Goal: Task Accomplishment & Management: Complete application form

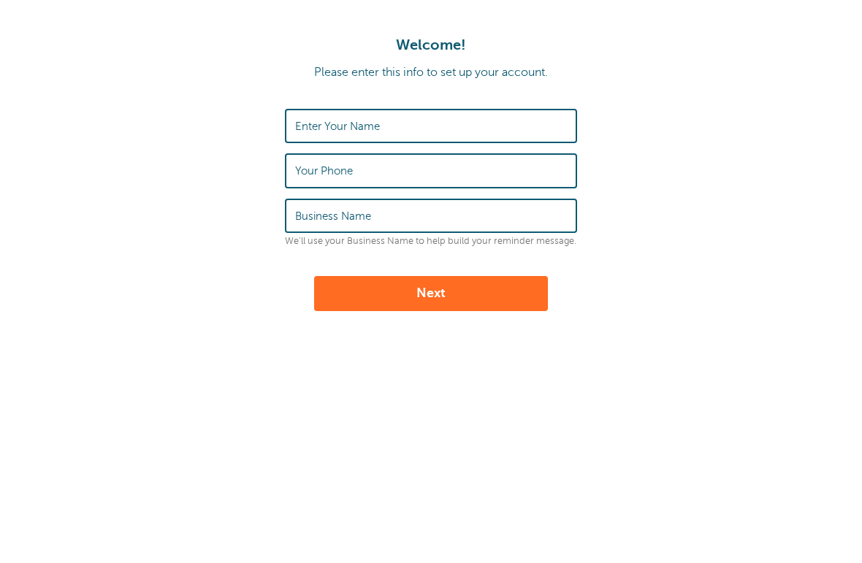
click at [539, 128] on input "Enter Your Name" at bounding box center [431, 125] width 272 height 31
type input "P"
type input "Admin"
click at [475, 217] on input "Business Name" at bounding box center [431, 215] width 272 height 31
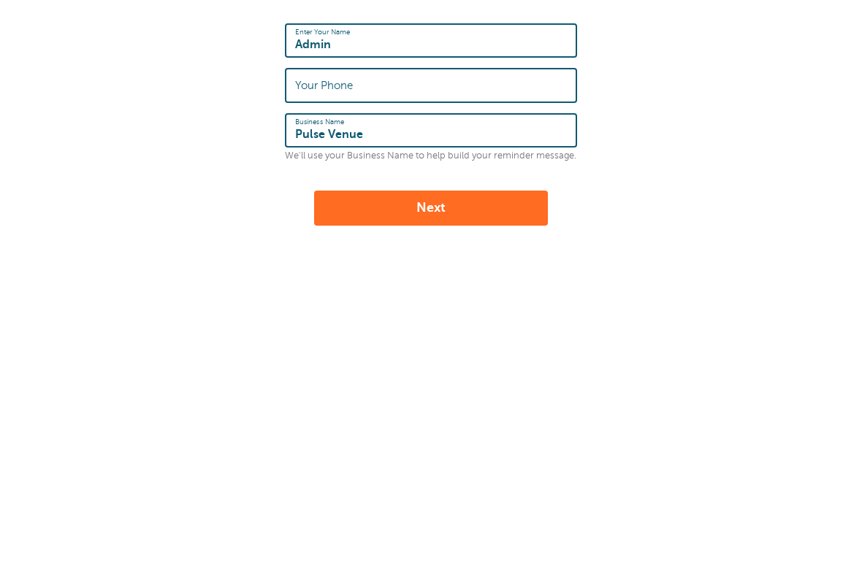
type input "Pulse Venue"
click at [462, 276] on button "Next" at bounding box center [431, 293] width 234 height 35
type input "07540185844"
click at [464, 276] on button "Next" at bounding box center [431, 293] width 234 height 35
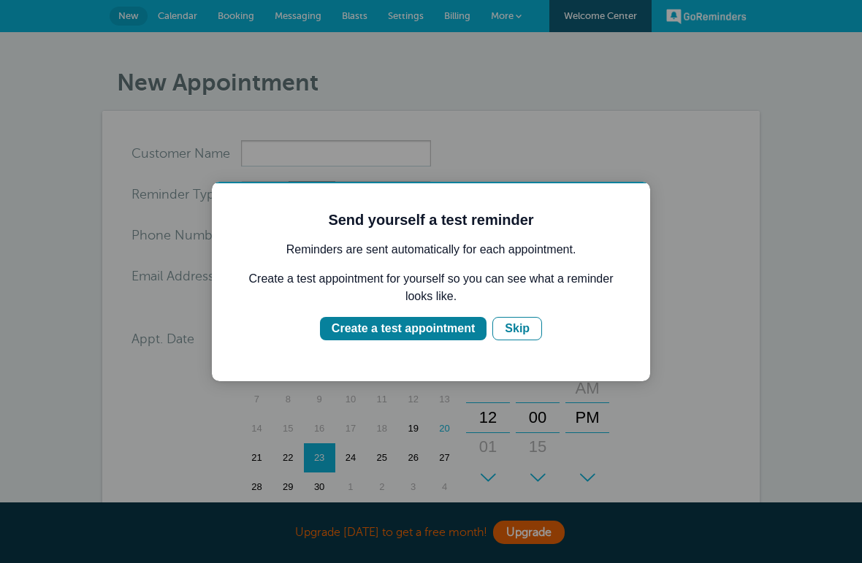
click at [475, 327] on div "Create a test appointment" at bounding box center [403, 329] width 143 height 18
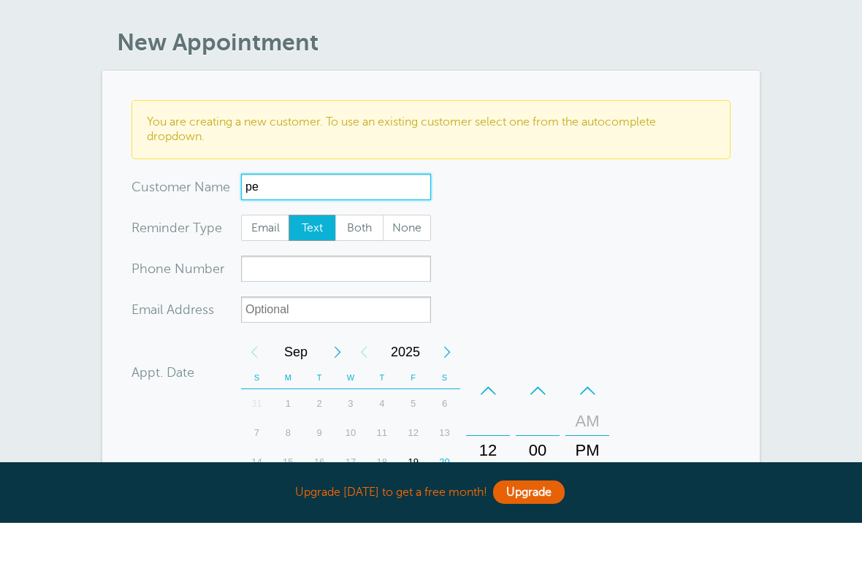
type input "p"
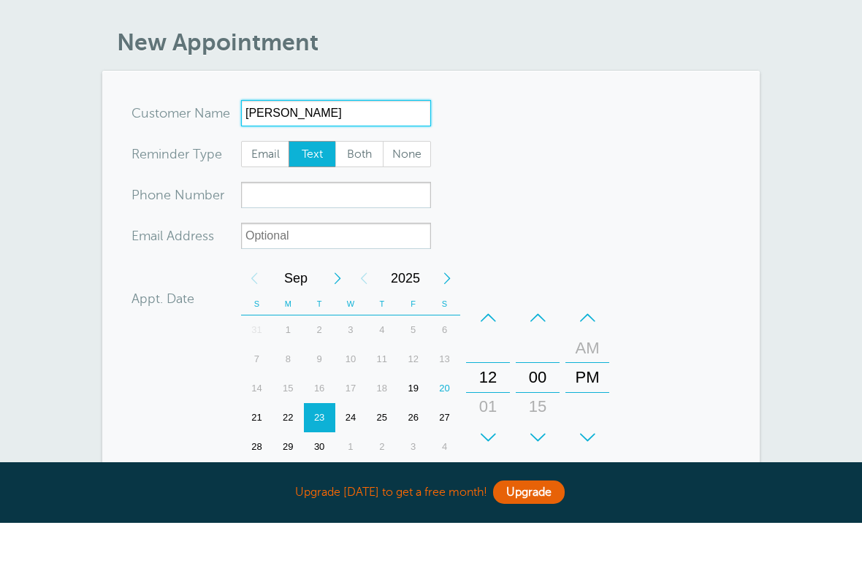
type input "Jim Harris"
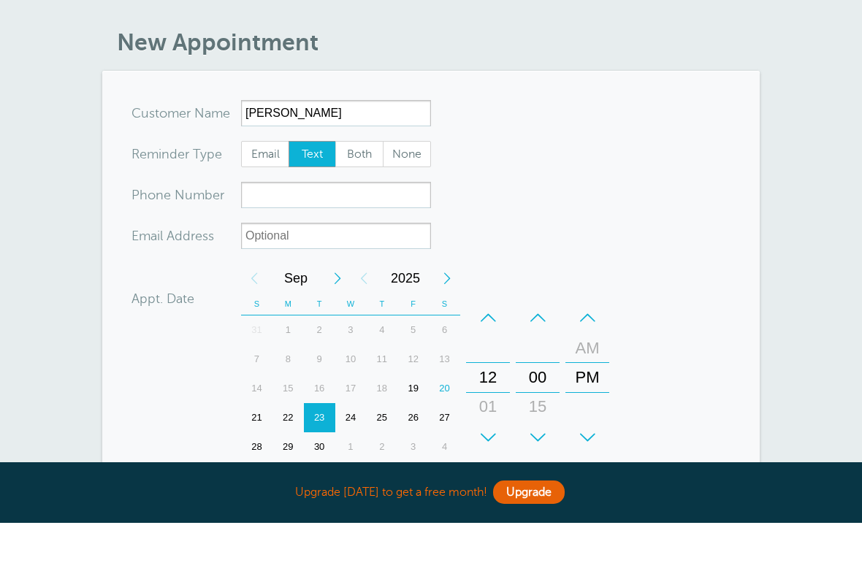
click at [265, 182] on span "Email" at bounding box center [265, 194] width 47 height 25
click at [241, 181] on input "Email" at bounding box center [240, 181] width 1 height 1
radio input "true"
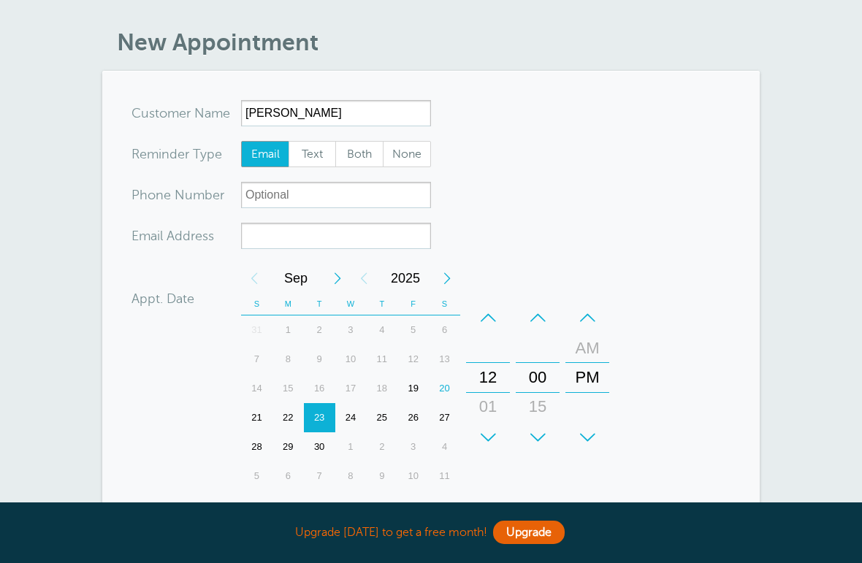
click at [315, 159] on span "Text" at bounding box center [312, 154] width 47 height 25
click at [289, 141] on input "Text" at bounding box center [288, 140] width 1 height 1
radio input "true"
click at [267, 156] on span "Email" at bounding box center [265, 154] width 47 height 25
click at [241, 141] on input "Email" at bounding box center [240, 140] width 1 height 1
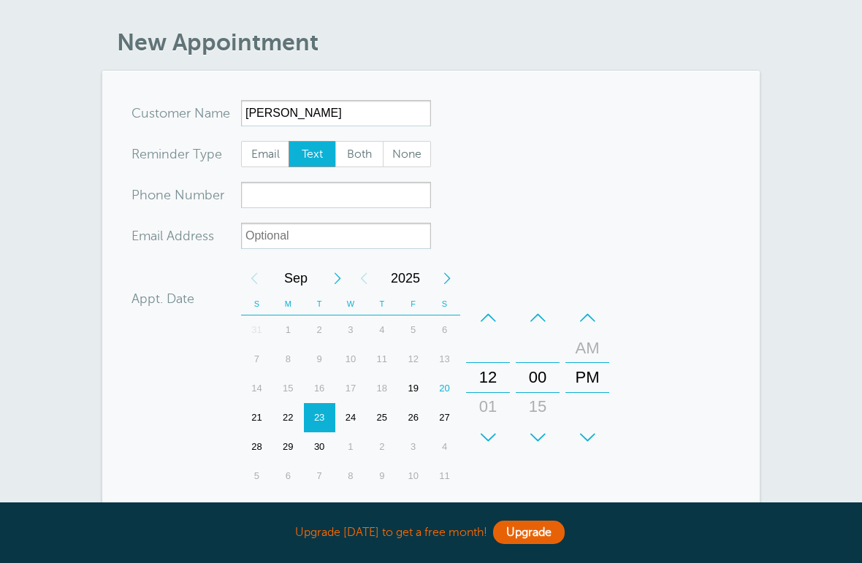
radio input "true"
click at [360, 159] on span "Both" at bounding box center [359, 154] width 47 height 25
click at [335, 141] on input "Both" at bounding box center [335, 140] width 1 height 1
radio input "true"
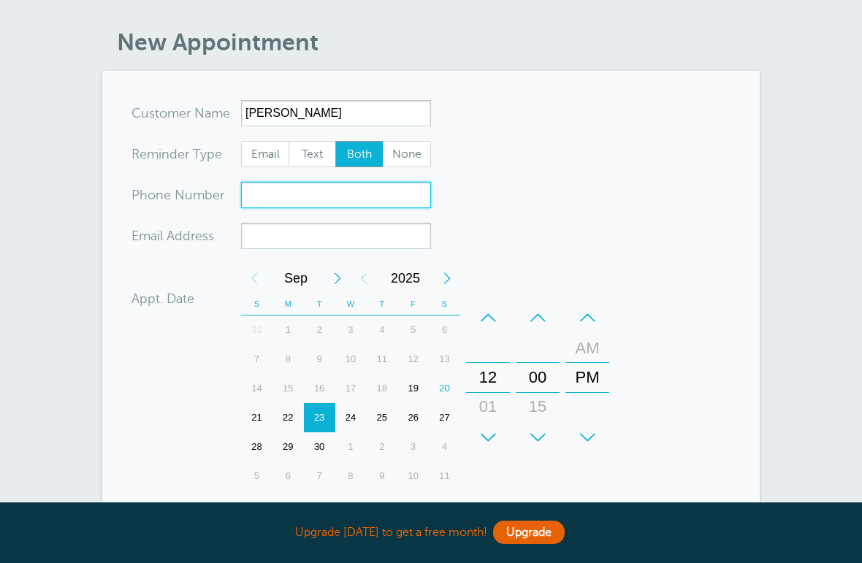
click at [366, 200] on input "xxx-no-autofill" at bounding box center [336, 195] width 190 height 26
click at [348, 200] on input "xxx-no-autofill" at bounding box center [336, 195] width 190 height 26
paste input "07515 630688"
type input "07515 630688"
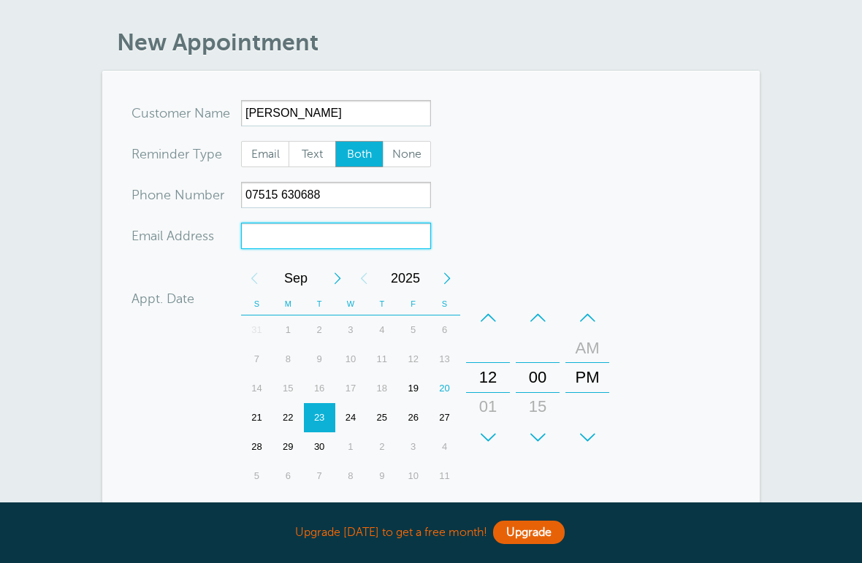
click at [355, 234] on input "xx-no-autofill" at bounding box center [336, 236] width 190 height 26
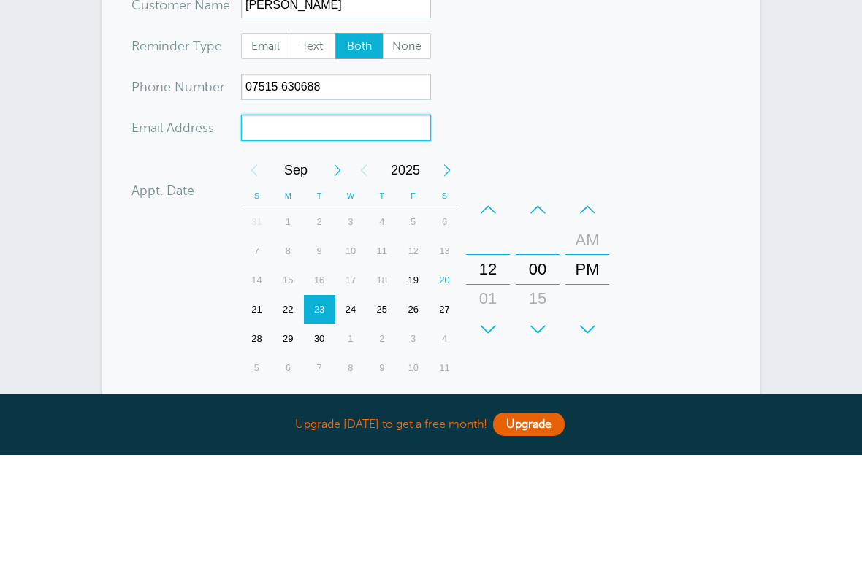
scroll to position [148, 0]
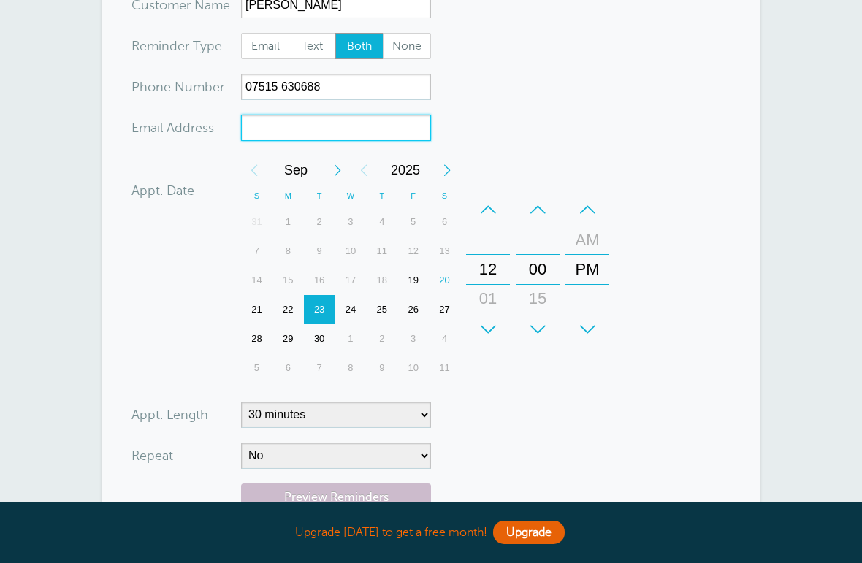
click at [332, 129] on input "xx-no-autofill" at bounding box center [336, 128] width 190 height 26
paste input "jimharris24@gmail.com"
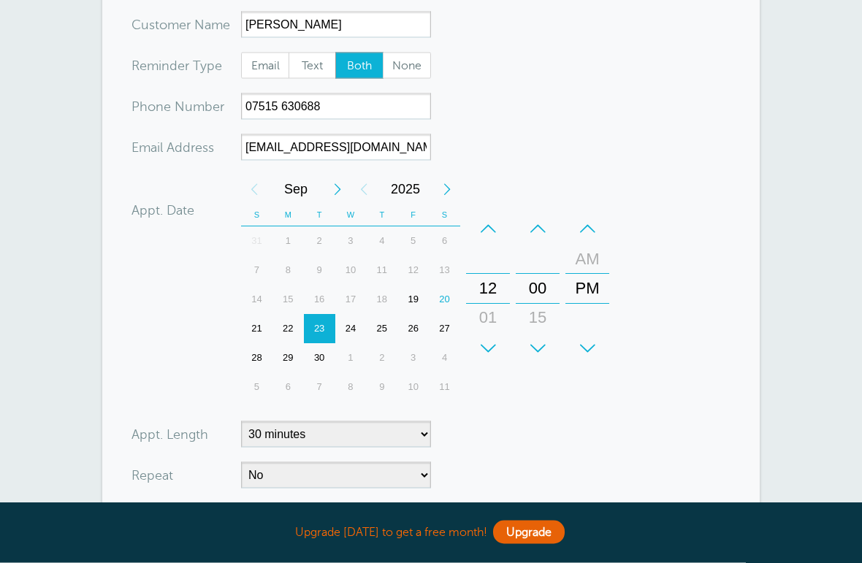
scroll to position [124, 0]
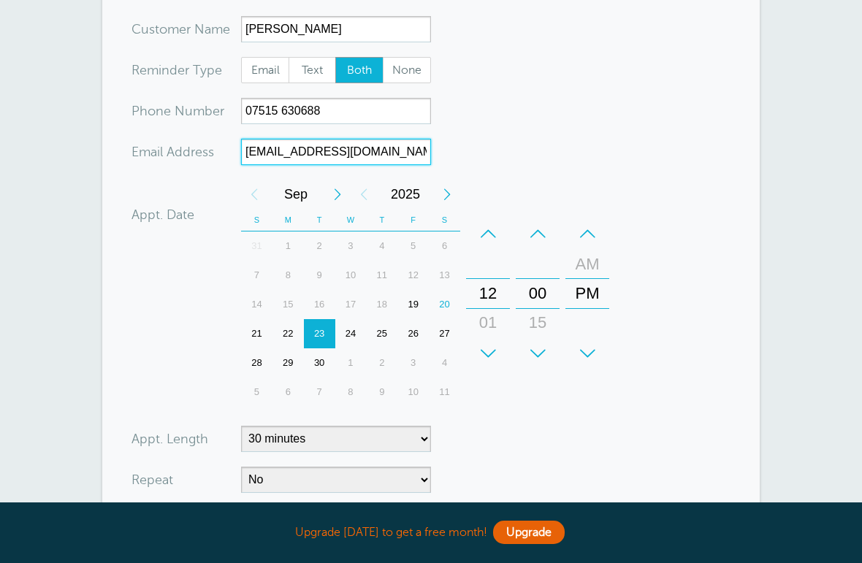
click at [289, 333] on div "22" at bounding box center [288, 333] width 31 height 29
click at [262, 333] on div "21" at bounding box center [256, 333] width 31 height 29
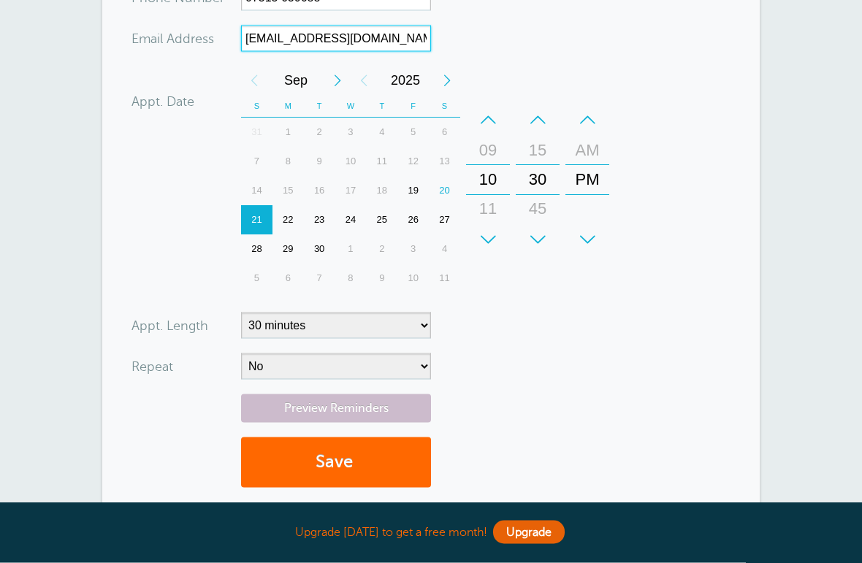
scroll to position [238, 0]
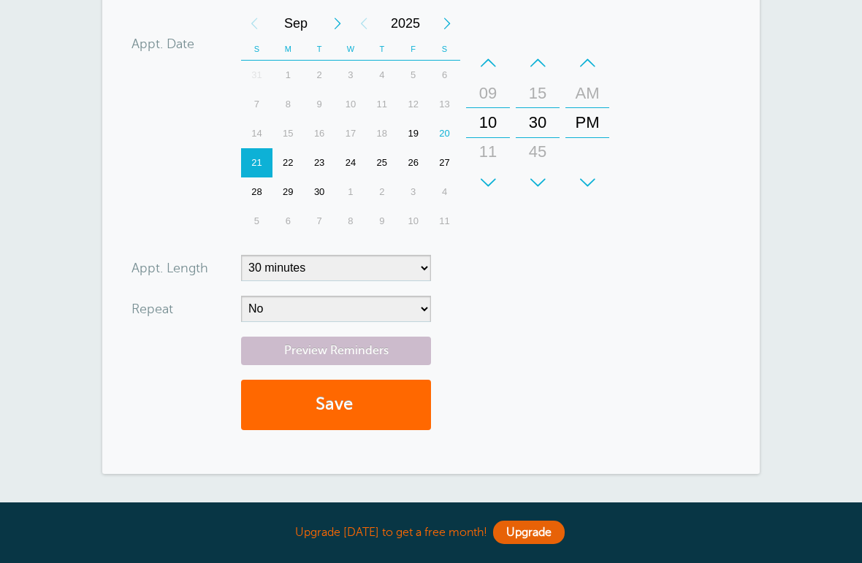
type input "jimharris24@gmail.com"
click at [422, 349] on link "Preview Reminders" at bounding box center [336, 351] width 190 height 29
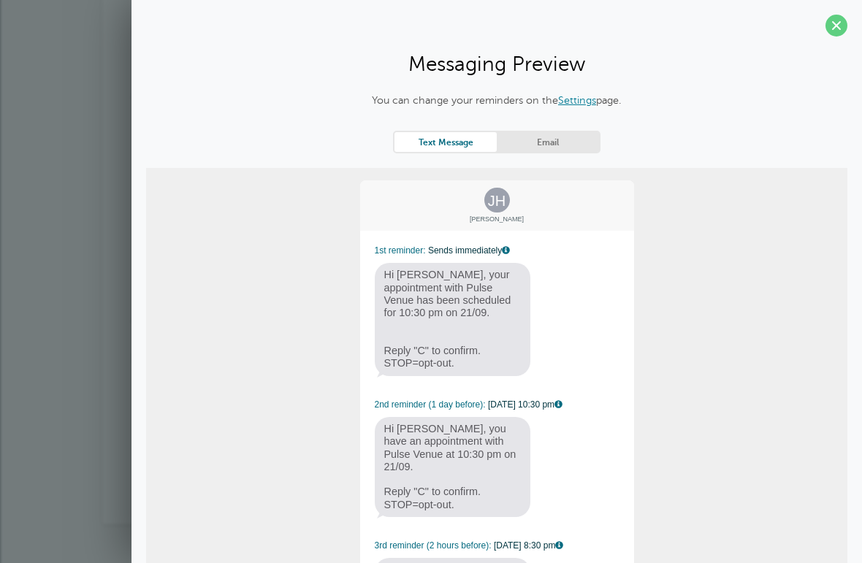
scroll to position [0, 0]
click at [582, 102] on link "Settings" at bounding box center [577, 100] width 38 height 12
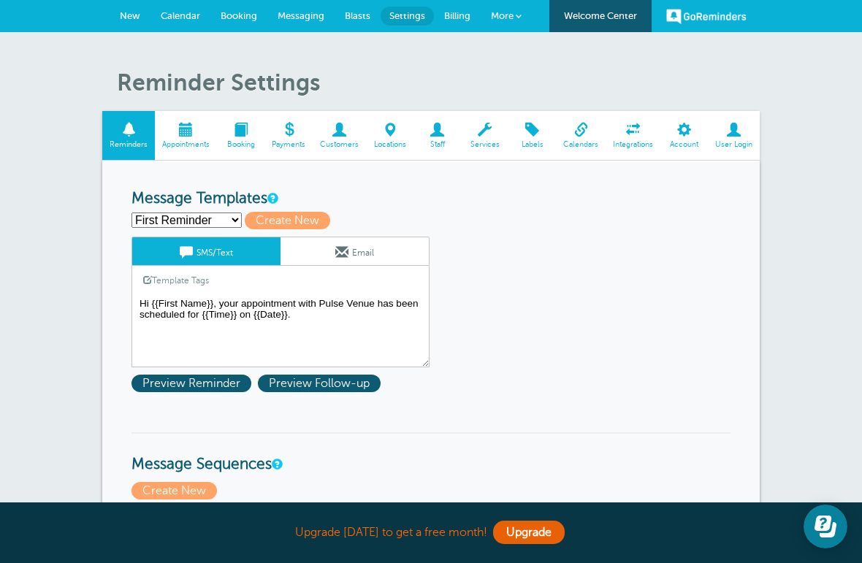
click at [348, 320] on textarea "Hi {{First Name}}, your appointment with Pulse Venue has been scheduled for {{T…" at bounding box center [281, 331] width 298 height 73
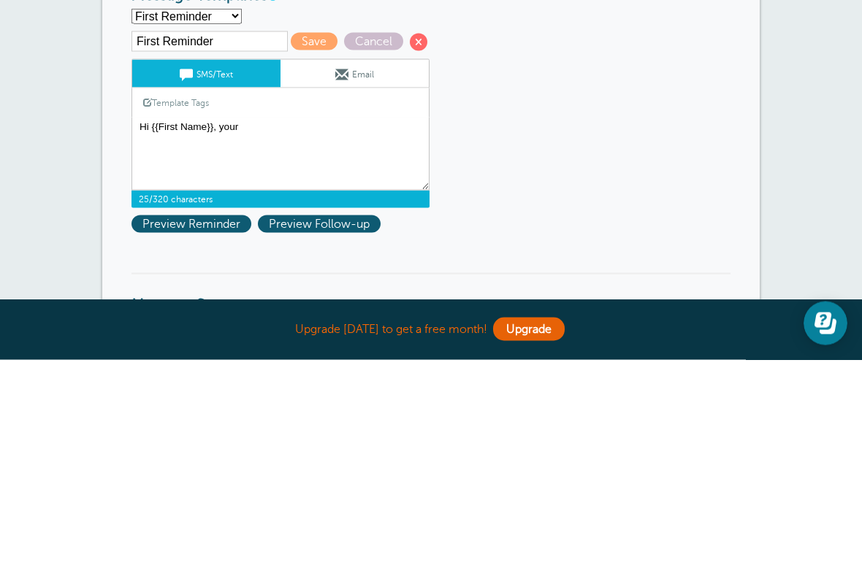
type textarea "Hi {{First"
click at [270, 321] on textarea "Hi {{First Name}}, your appointment with Pulse Venue has been scheduled for {{T…" at bounding box center [281, 357] width 298 height 73
click at [319, 321] on textarea "Hi {{First Name}}, your appointment with Pulse Venue has been scheduled for {{T…" at bounding box center [281, 357] width 298 height 73
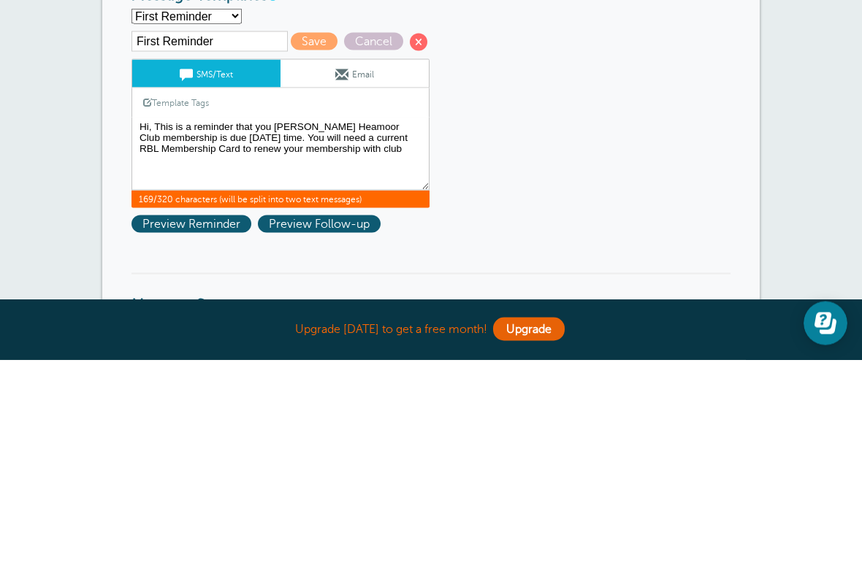
type textarea "Hi, This is a reminder that you Madron Heamoor Club membership is due in one mo…"
click at [291, 236] on span "Save" at bounding box center [314, 245] width 47 height 18
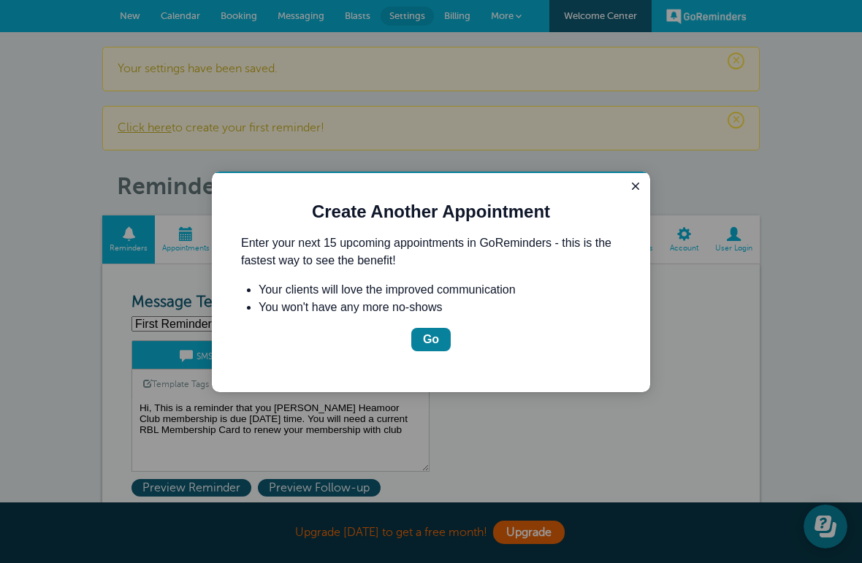
click at [634, 188] on icon "Close guide" at bounding box center [635, 186] width 7 height 7
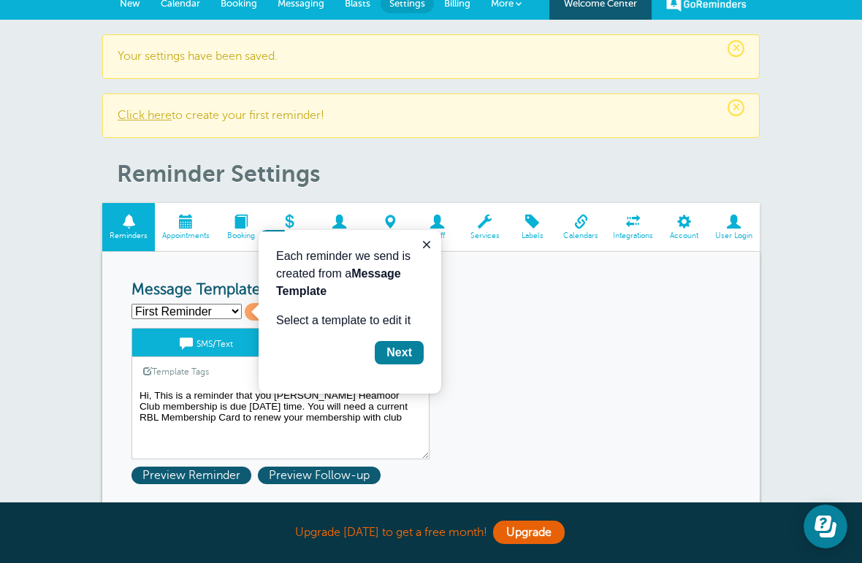
scroll to position [12, 0]
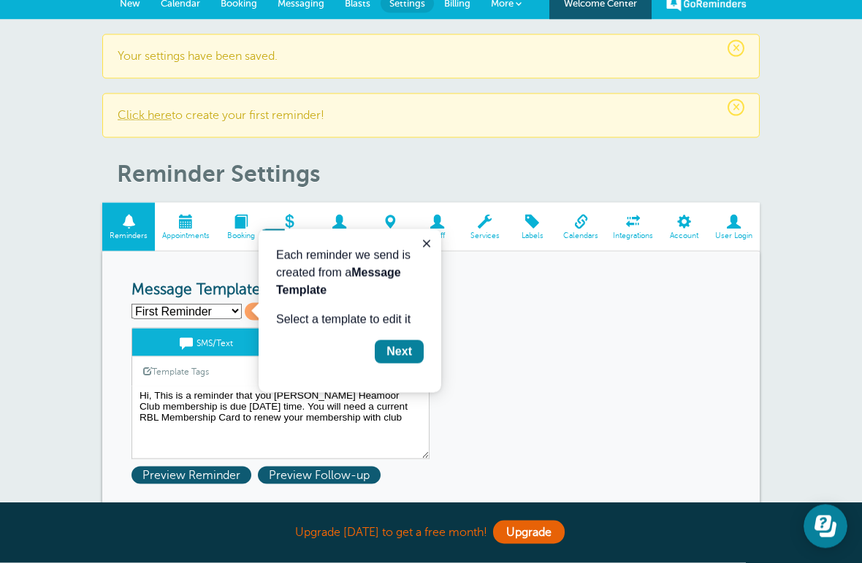
click at [430, 238] on icon "Close guide" at bounding box center [427, 244] width 12 height 12
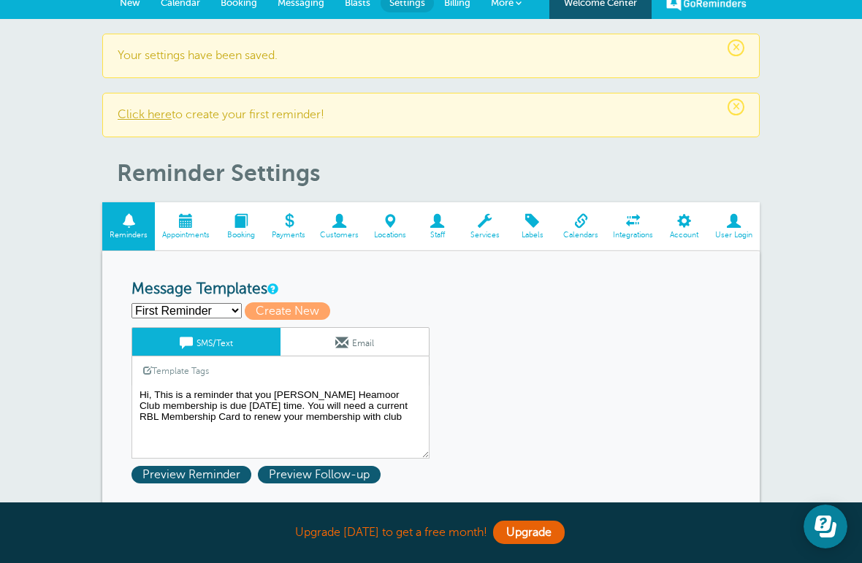
click at [343, 347] on span at bounding box center [341, 342] width 13 height 13
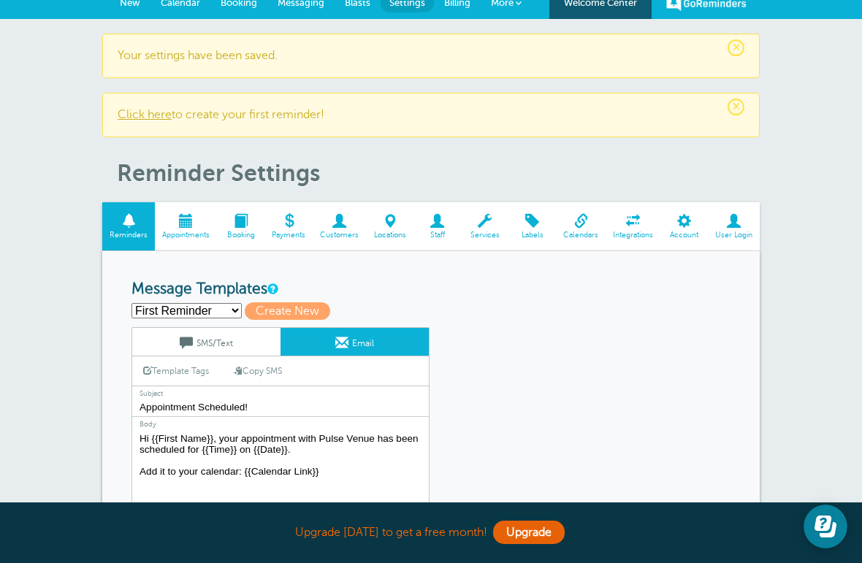
click at [225, 348] on link "SMS/Text" at bounding box center [206, 342] width 148 height 28
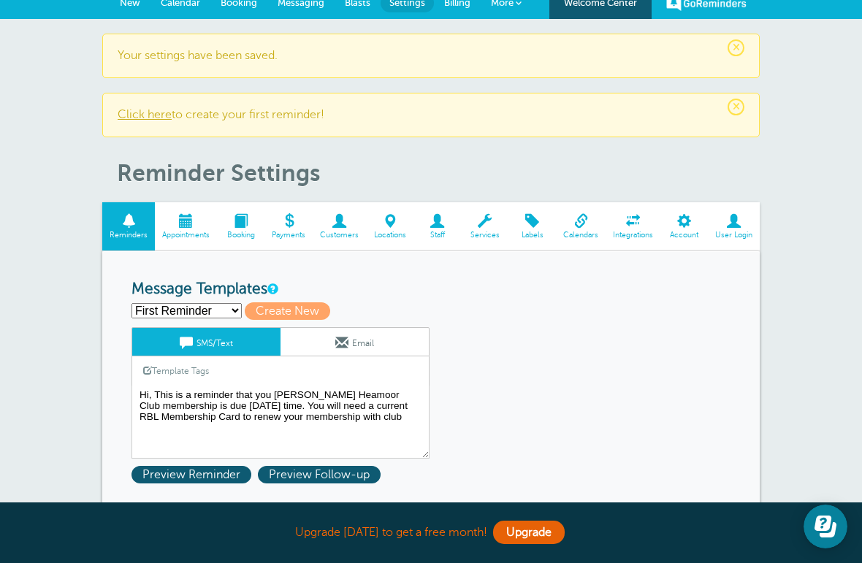
click at [372, 352] on link "Email" at bounding box center [355, 342] width 148 height 28
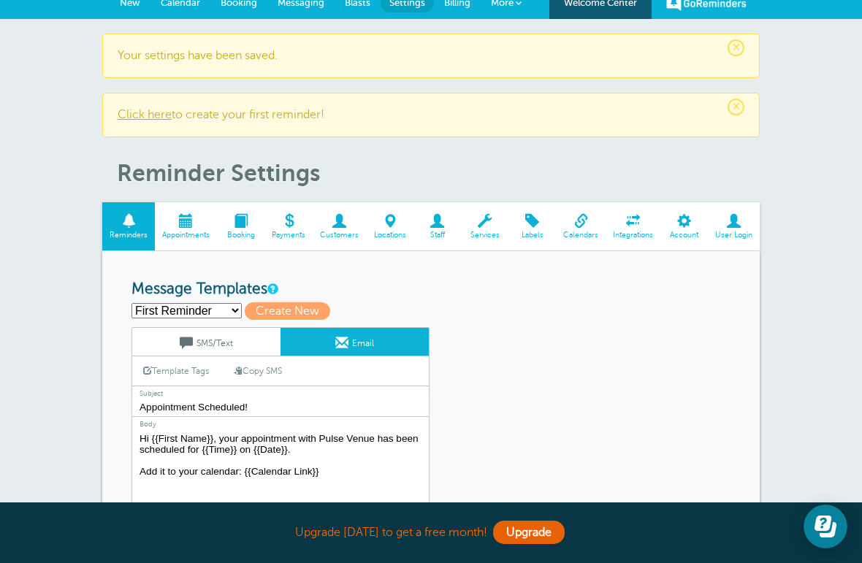
click at [385, 447] on textarea "Hi {{First Name}}, your appointment with Pulse Venue has been scheduled for {{T…" at bounding box center [281, 521] width 298 height 183
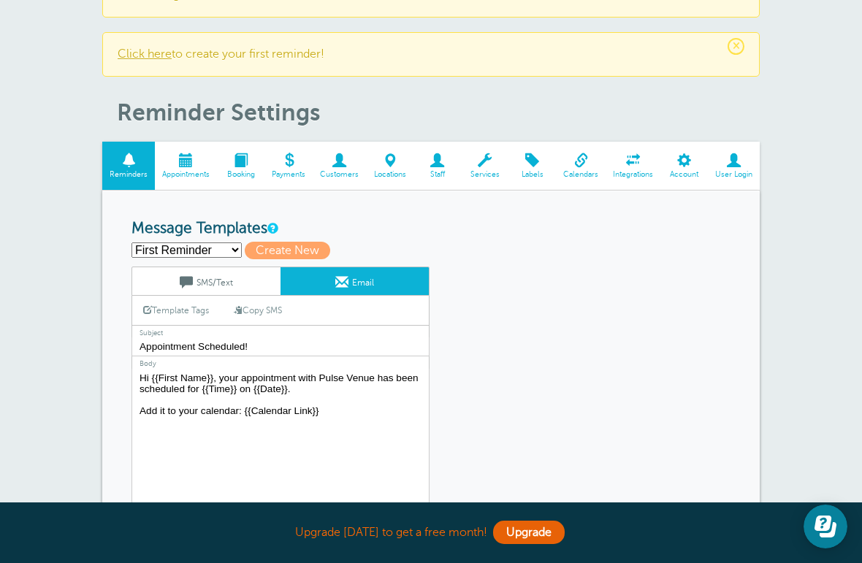
scroll to position [60, 0]
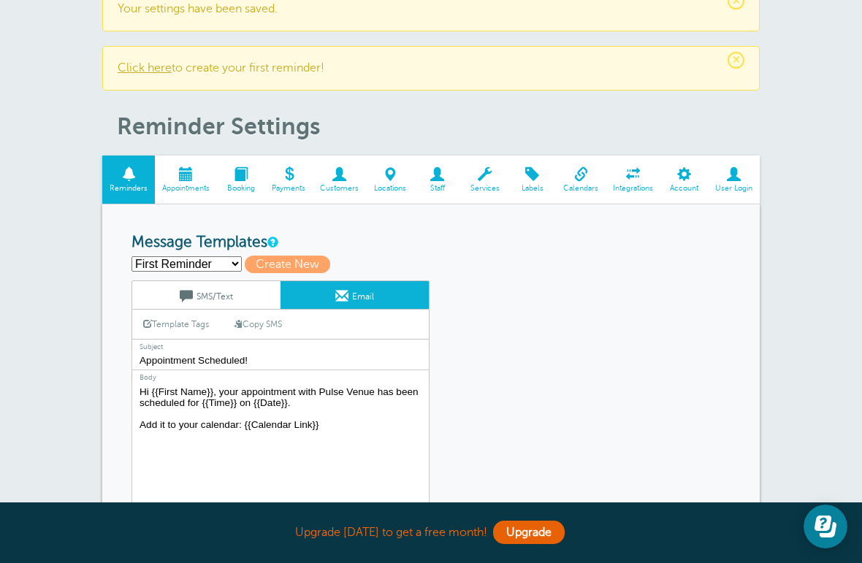
click at [203, 265] on select "First Reminder Second Reminder Third Reminder Create new..." at bounding box center [187, 264] width 110 height 15
click at [226, 305] on link "SMS/Text" at bounding box center [206, 295] width 148 height 28
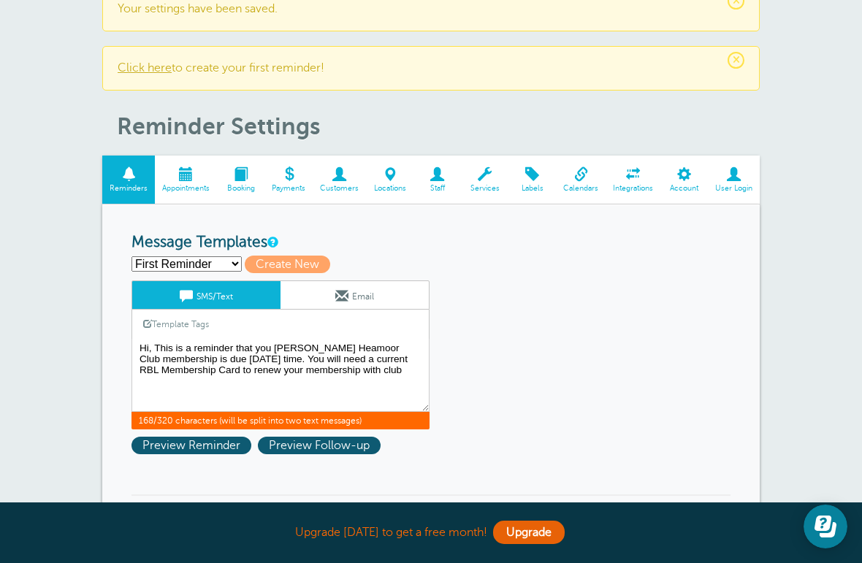
click at [379, 298] on link "Email" at bounding box center [355, 295] width 148 height 28
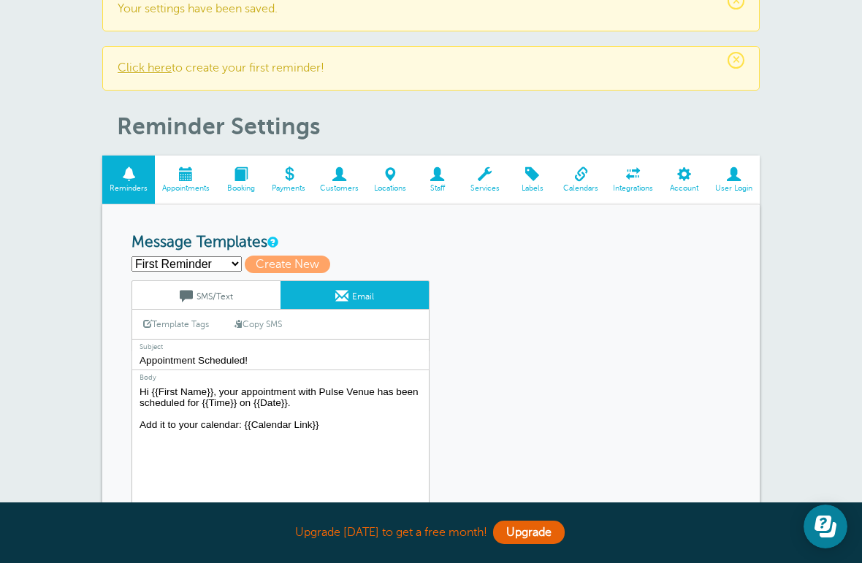
click at [360, 430] on textarea "Hi {{First Name}}, your appointment with Pulse Venue has been scheduled for {{T…" at bounding box center [281, 474] width 298 height 183
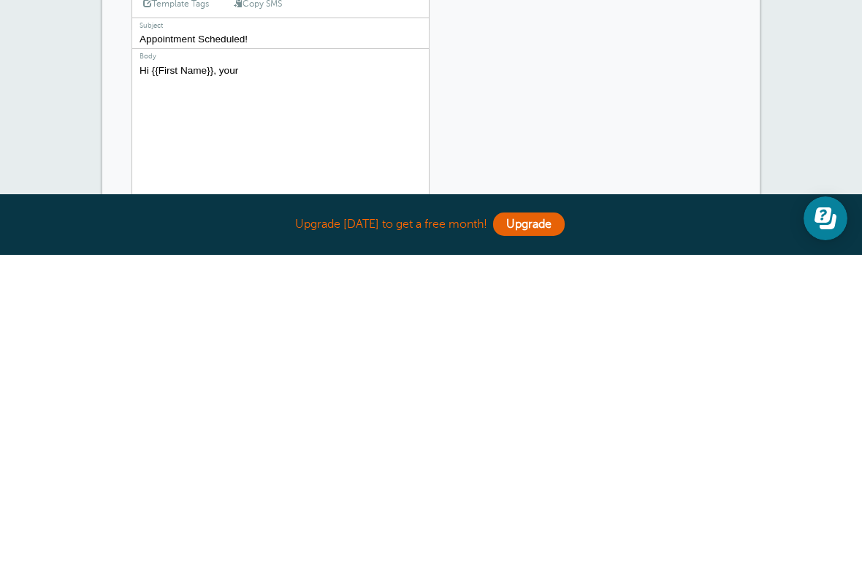
type textarea "Hi {{First"
click at [305, 370] on textarea "Hi {{First Name}}, your appointment with Pulse Venue has been scheduled for {{T…" at bounding box center [281, 461] width 298 height 183
paste textarea "Hi, This is a reminder that you Madron Heamoor Club membership is due in one mo…"
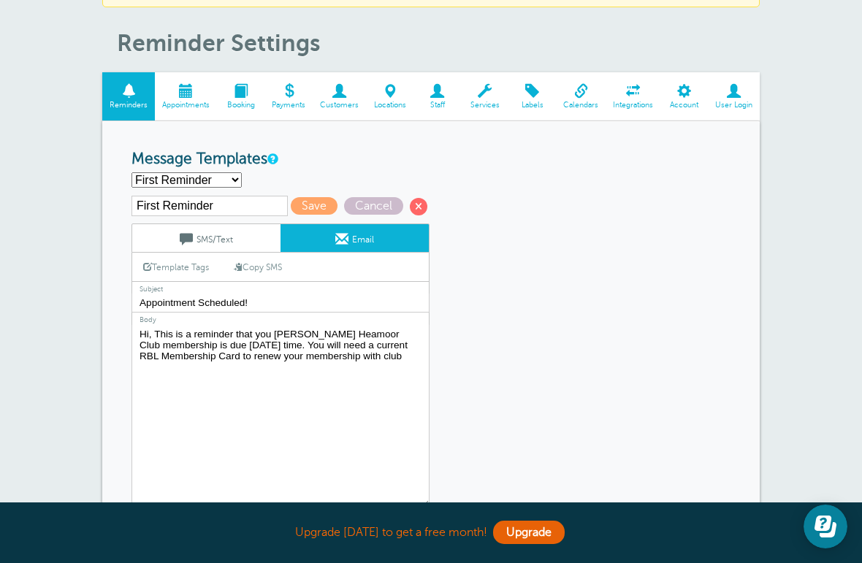
scroll to position [143, 0]
type textarea "Hi, This is a reminder that you Madron Heamoor Club membership is due in one mo…"
click at [291, 207] on span "Save" at bounding box center [314, 207] width 47 height 18
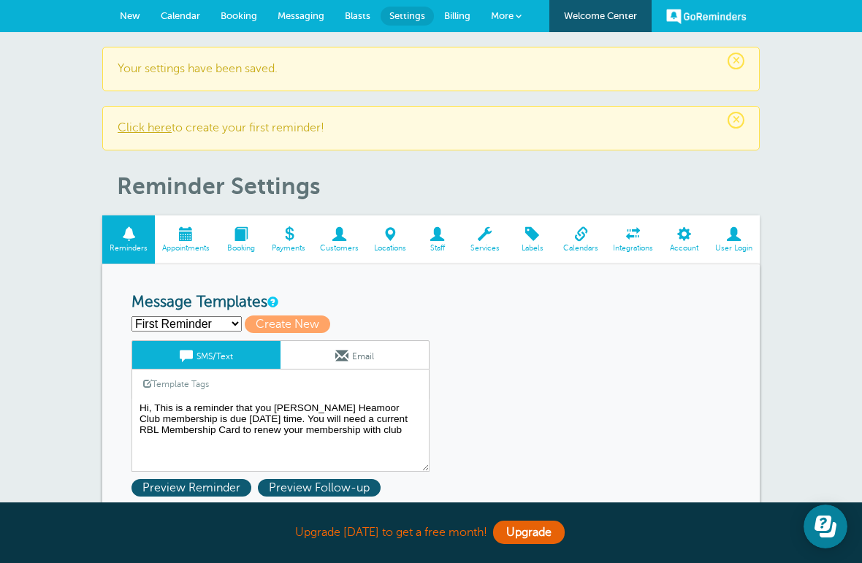
click at [341, 233] on span at bounding box center [339, 234] width 53 height 14
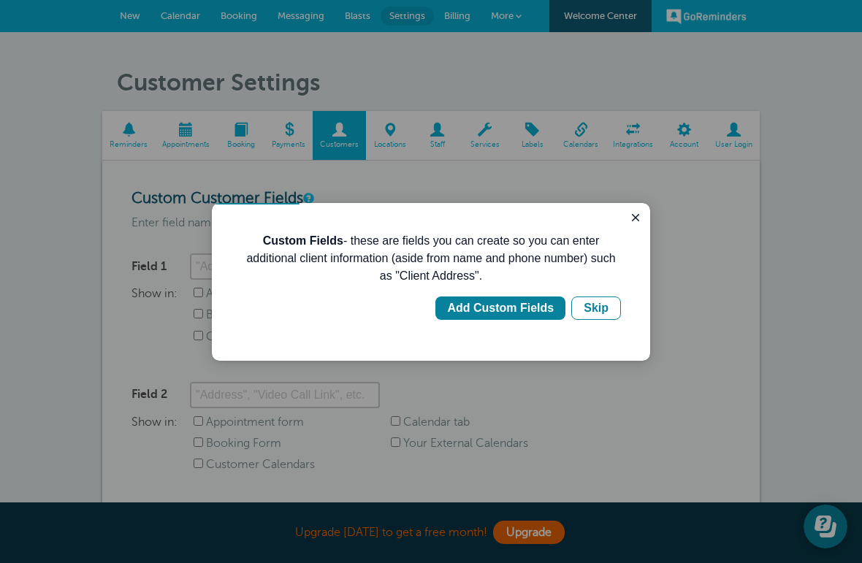
click at [592, 312] on div "Skip" at bounding box center [596, 309] width 25 height 18
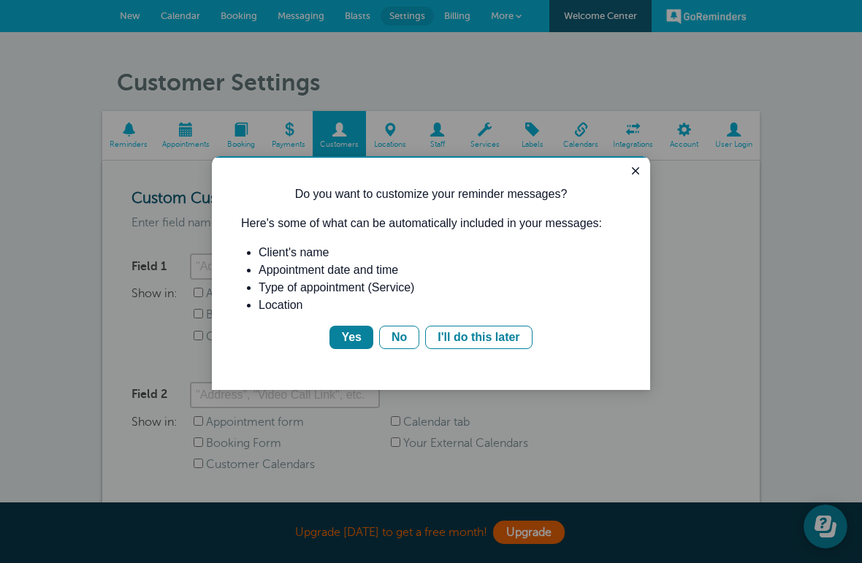
click at [513, 346] on div "I'll do this later" at bounding box center [479, 338] width 82 height 18
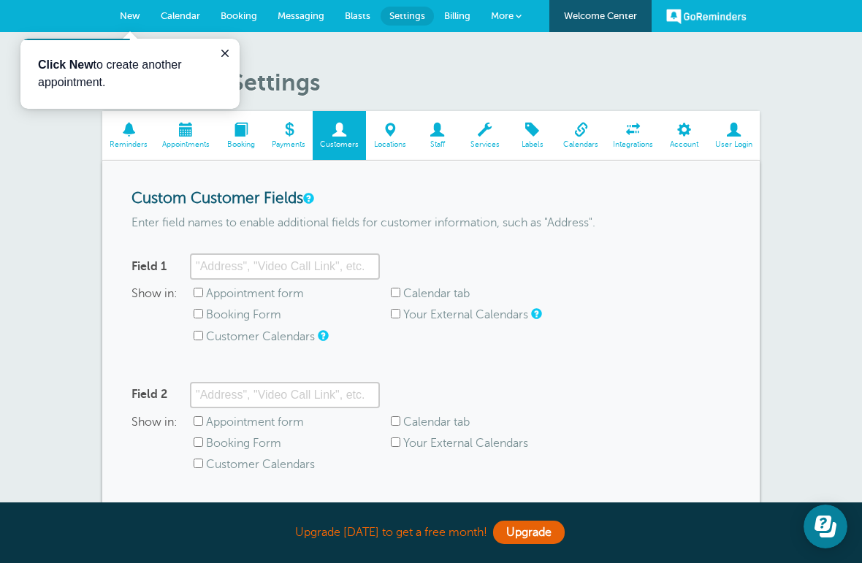
click at [403, 70] on h1 "Customer Settings" at bounding box center [438, 83] width 643 height 28
click at [726, 18] on link "GoReminders" at bounding box center [706, 16] width 80 height 32
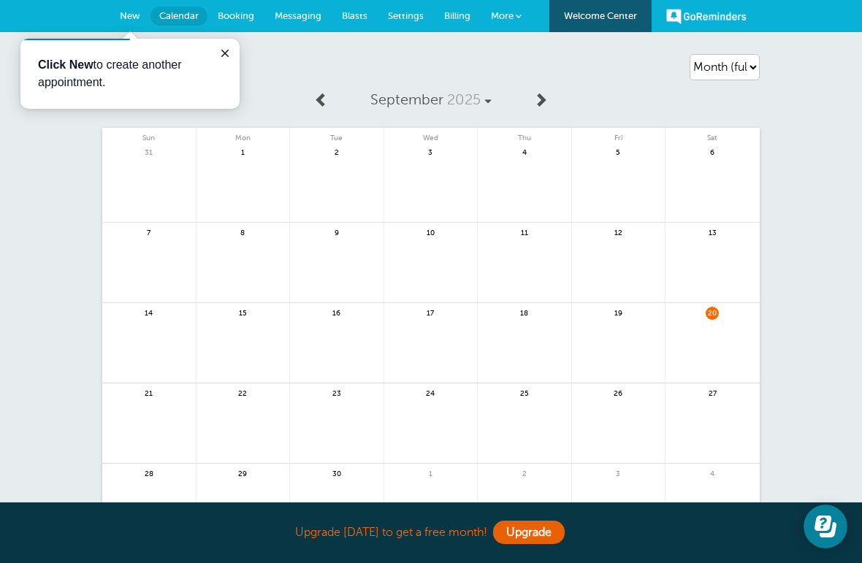
click at [134, 17] on span "New" at bounding box center [130, 15] width 20 height 11
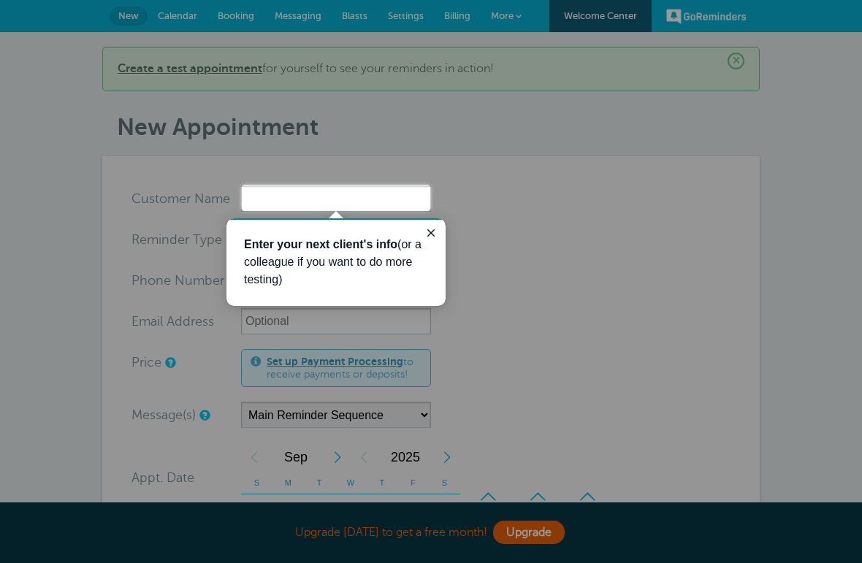
click at [390, 206] on input "x-no-autofill" at bounding box center [336, 199] width 190 height 26
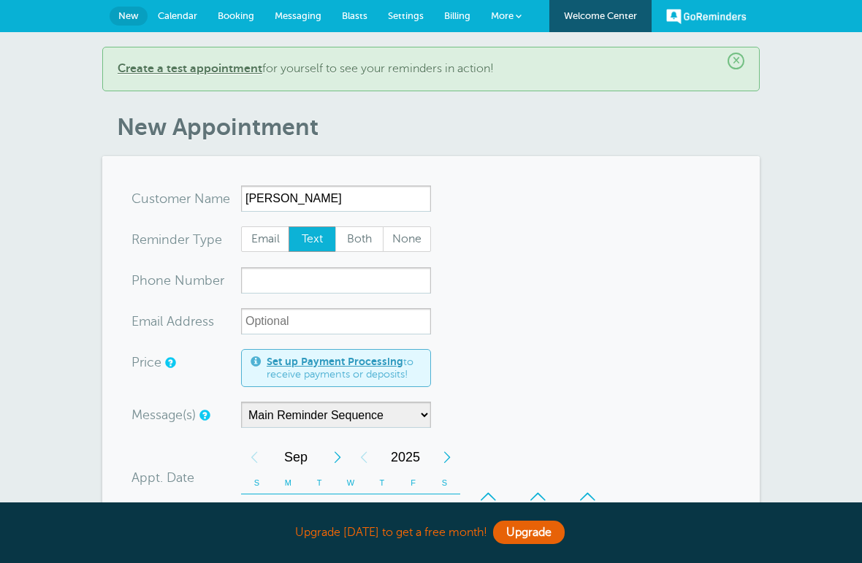
type input "Jim Harris"
click at [363, 238] on span "Both" at bounding box center [359, 239] width 47 height 25
click at [335, 227] on input "Both" at bounding box center [335, 226] width 1 height 1
radio input "true"
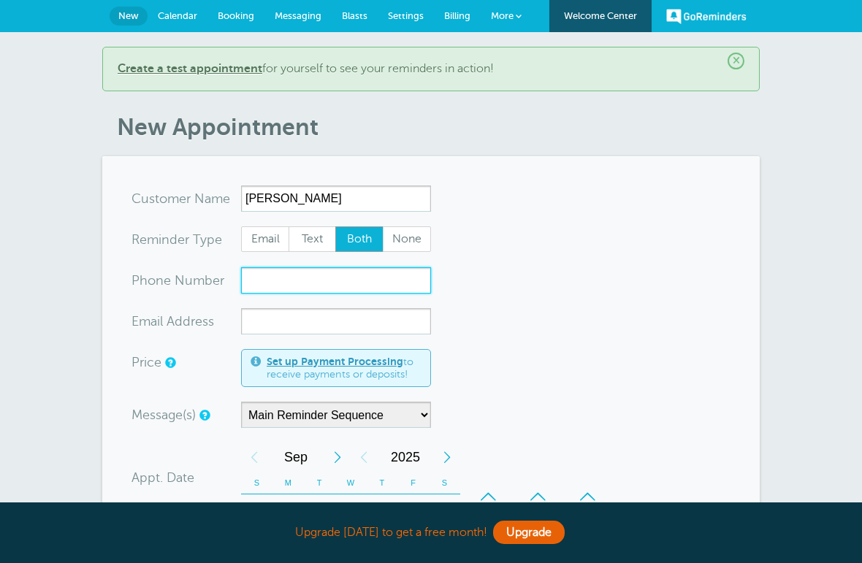
click at [396, 281] on input "xxx-no-autofill" at bounding box center [336, 280] width 190 height 26
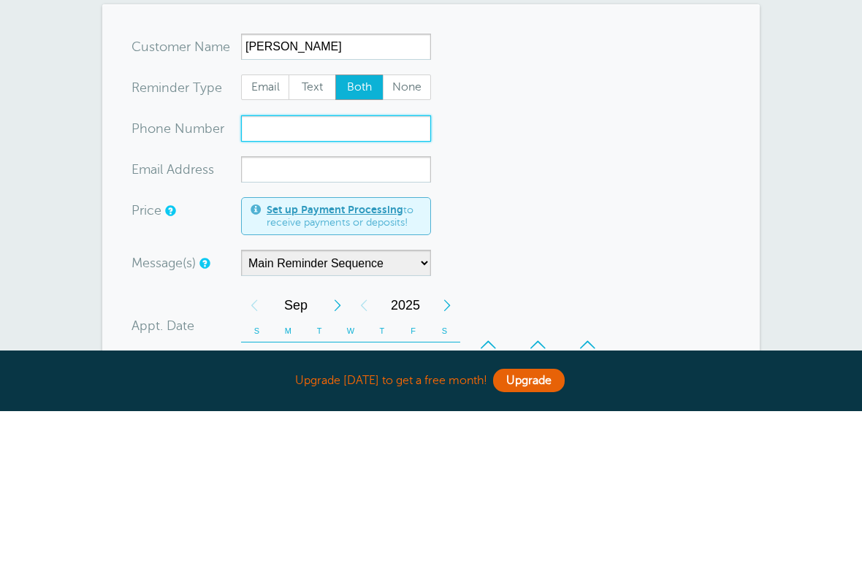
scroll to position [152, 0]
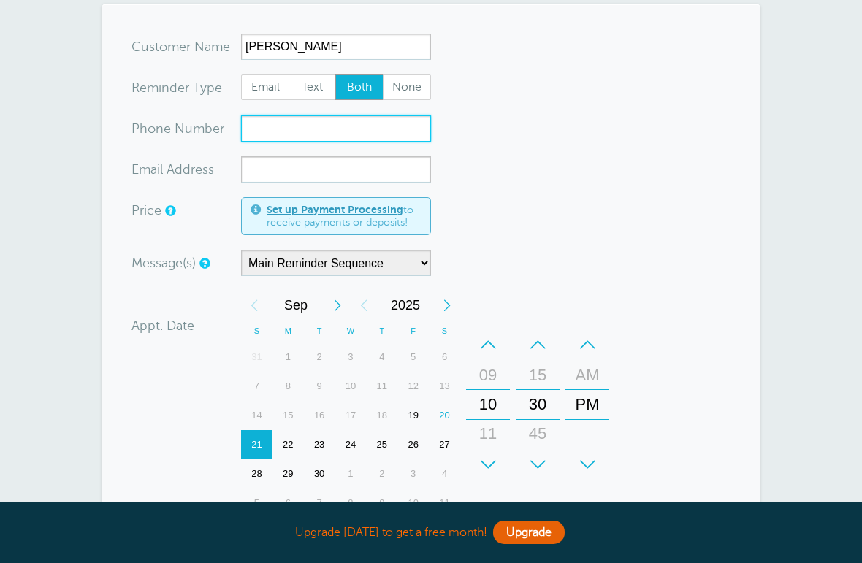
click at [368, 132] on input "xxx-no-autofill" at bounding box center [336, 128] width 190 height 26
paste input "07515 630688"
type input "07515 630688"
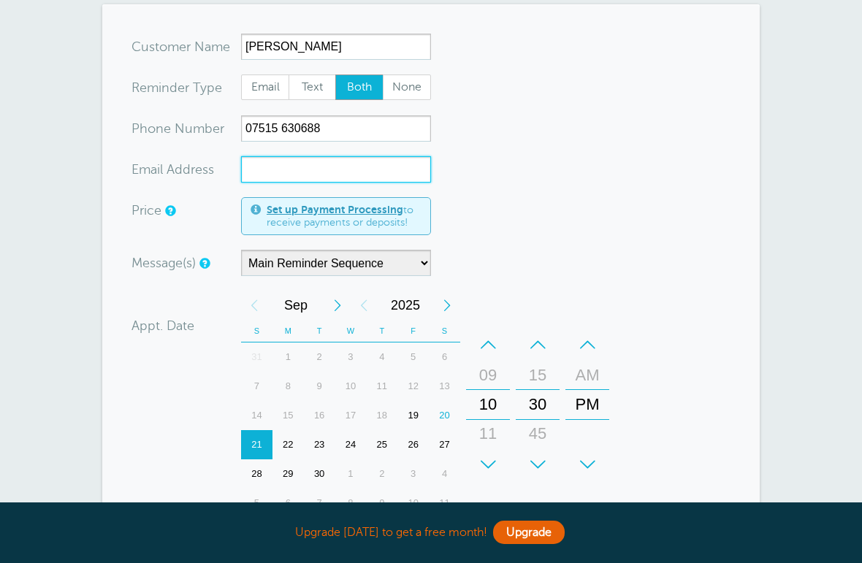
click at [374, 172] on input "xx-no-autofill" at bounding box center [336, 169] width 190 height 26
click at [384, 180] on input "xx-no-autofill" at bounding box center [336, 169] width 190 height 26
paste input "jimharris24@gmail.com"
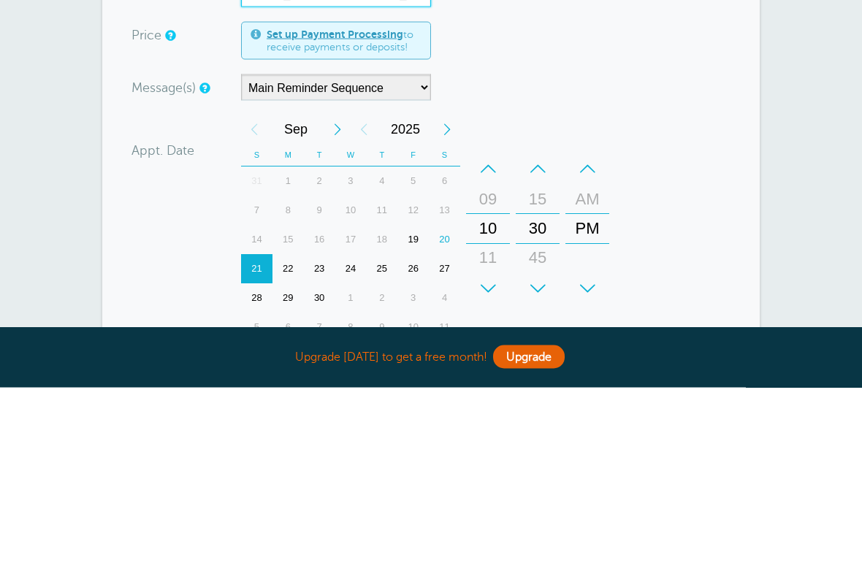
type input "jimharris24@gmail.com"
click at [421, 250] on select "Main Reminder Sequence" at bounding box center [336, 263] width 190 height 26
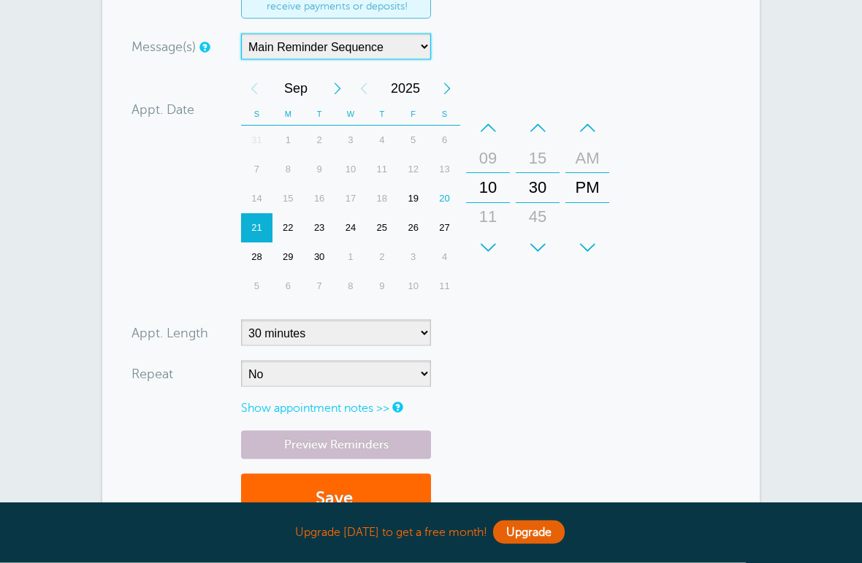
scroll to position [370, 0]
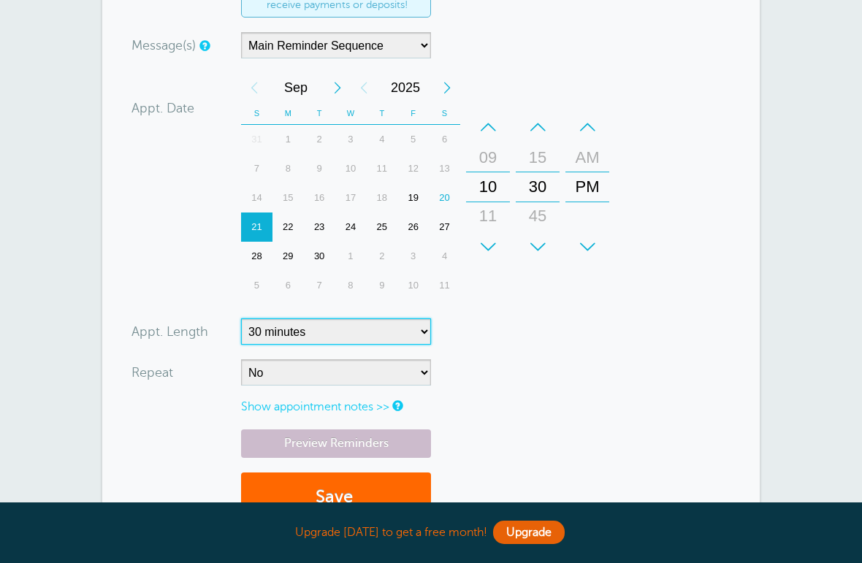
click at [422, 336] on select "5 minutes 10 minutes 15 minutes 20 minutes 25 minutes 30 minutes 35 minutes 40 …" at bounding box center [336, 332] width 190 height 26
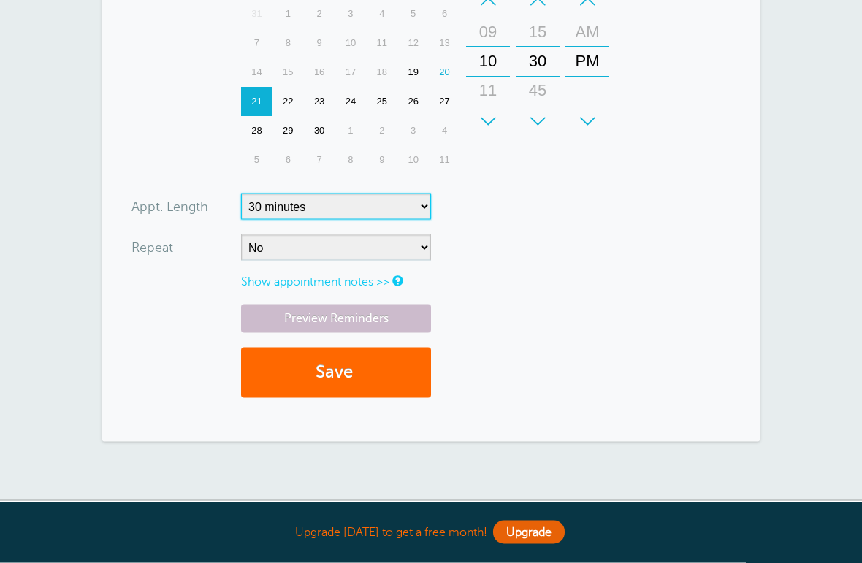
scroll to position [495, 0]
click at [361, 370] on button "Save" at bounding box center [336, 372] width 190 height 50
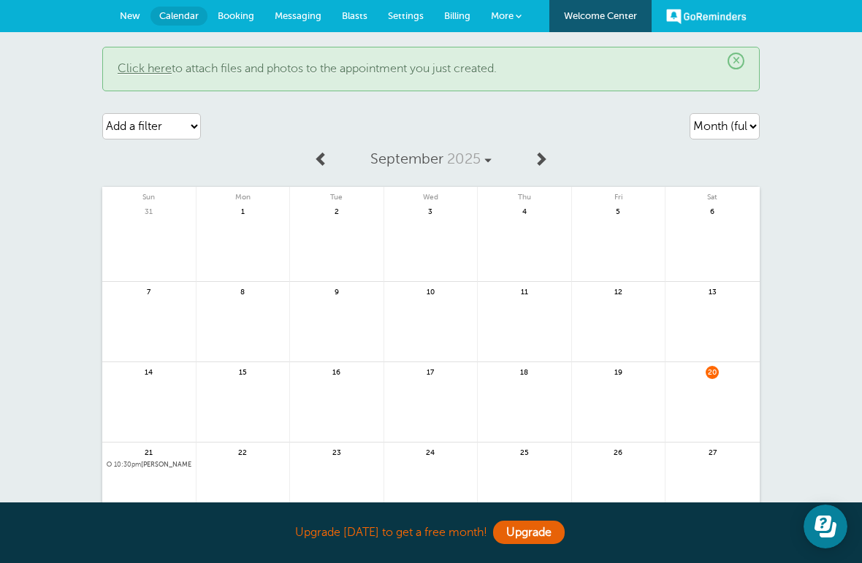
click at [541, 544] on link "Upgrade" at bounding box center [529, 532] width 72 height 23
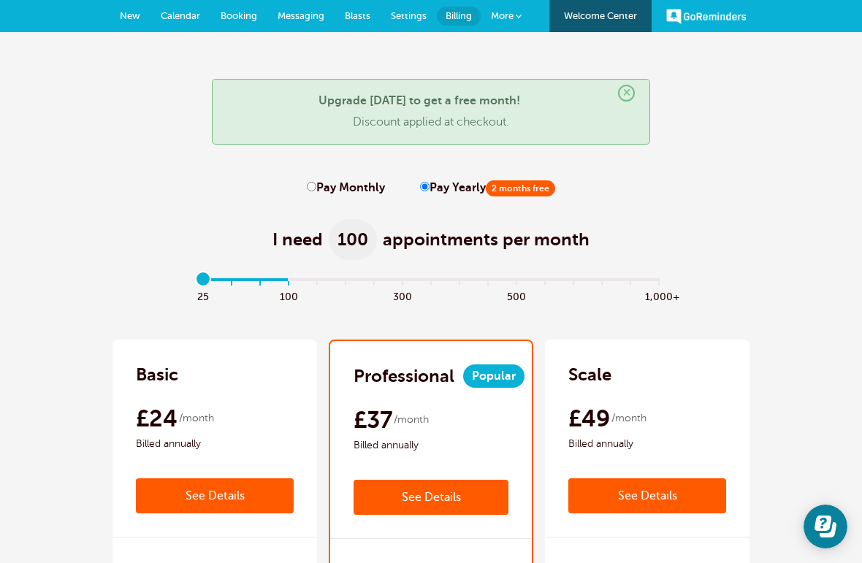
type input "0"
